Goal: Information Seeking & Learning: Learn about a topic

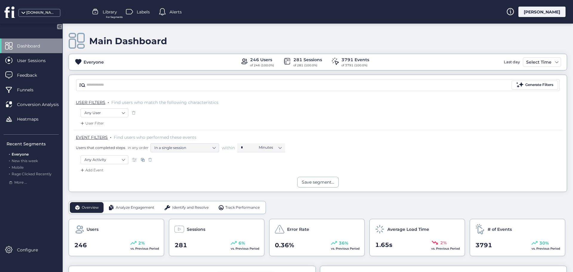
scroll to position [30, 0]
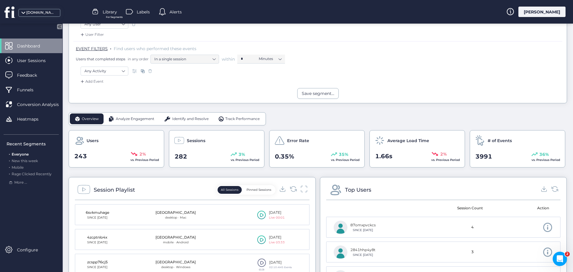
scroll to position [90, 0]
click at [119, 115] on div "Analyze Engagement" at bounding box center [132, 118] width 56 height 11
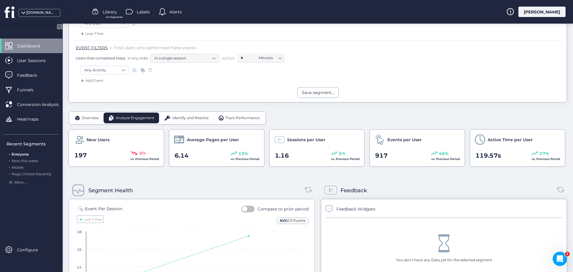
click at [182, 118] on span "Identify and Resolve" at bounding box center [190, 118] width 36 height 6
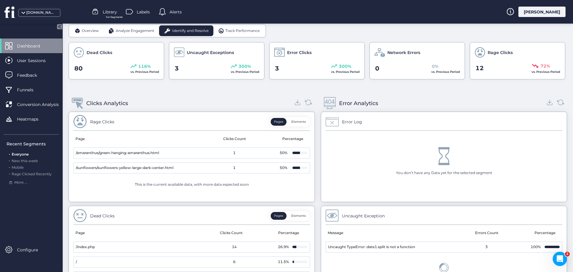
scroll to position [179, 0]
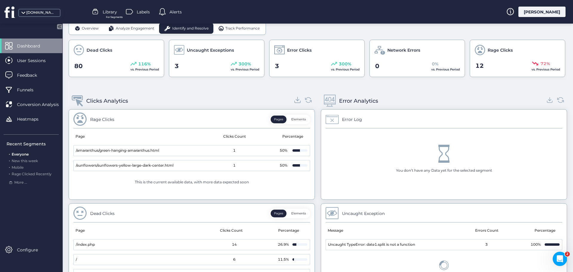
click at [296, 98] on icon at bounding box center [298, 100] width 8 height 8
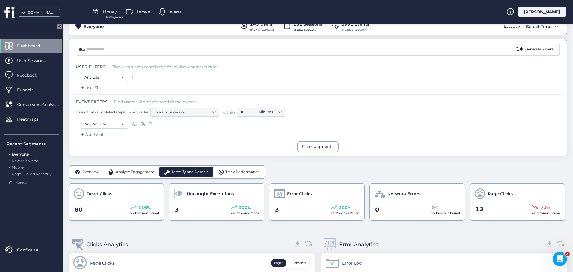
scroll to position [0, 0]
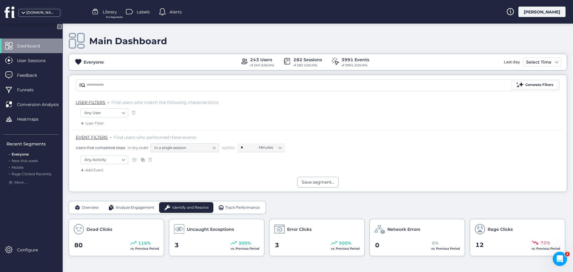
click at [234, 210] on span "Track Performance" at bounding box center [242, 208] width 34 height 6
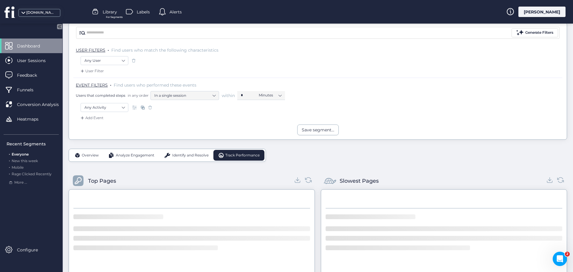
scroll to position [149, 0]
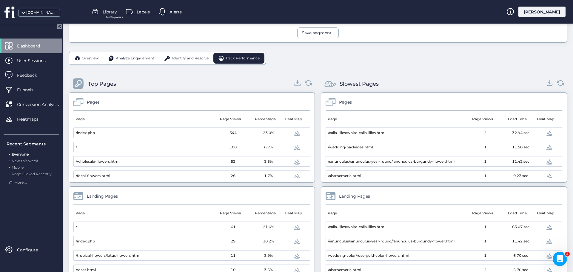
click at [294, 85] on icon at bounding box center [298, 83] width 8 height 8
click at [546, 81] on icon at bounding box center [550, 83] width 8 height 8
click at [416, 74] on div "Slowest Pages Pages Page Page Views Load Time Heat Map /calla-lilies/white-call…" at bounding box center [444, 223] width 246 height 307
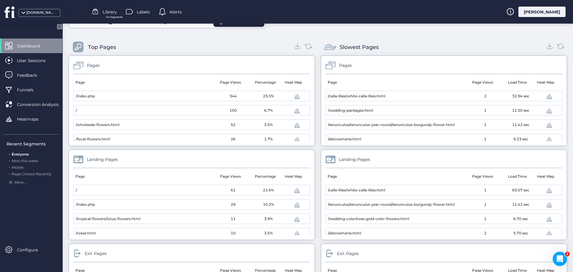
scroll to position [90, 0]
